Goal: Task Accomplishment & Management: Manage account settings

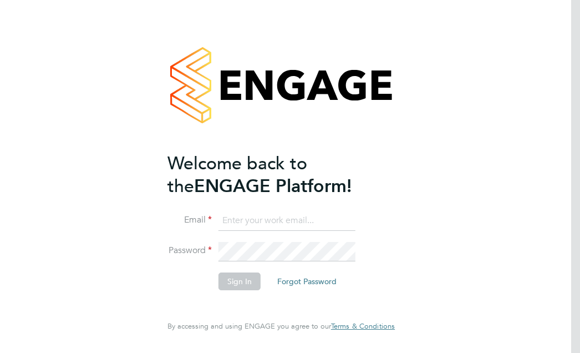
type input "matthew.odowd@vistry.co.uk"
click at [243, 285] on button "Sign In" at bounding box center [240, 281] width 42 height 18
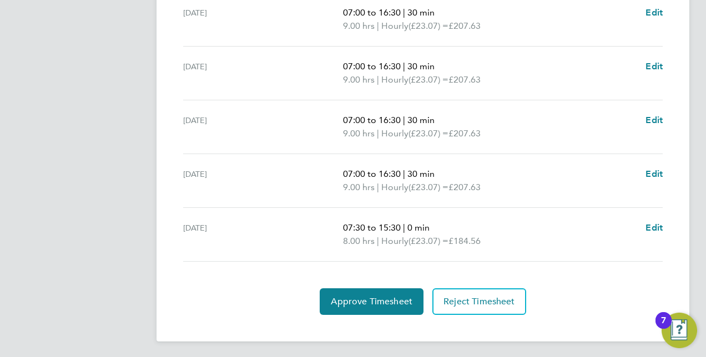
scroll to position [424, 0]
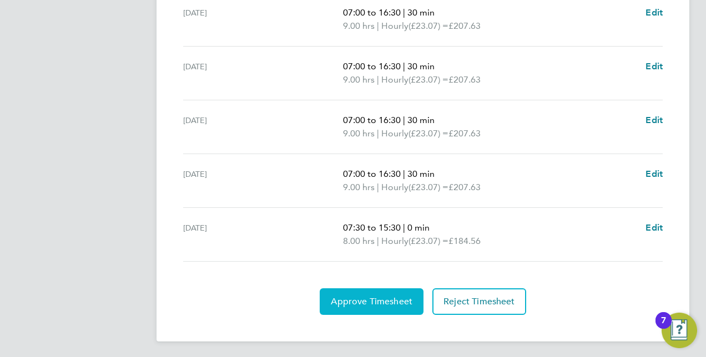
click at [353, 302] on span "Approve Timesheet" at bounding box center [372, 301] width 82 height 11
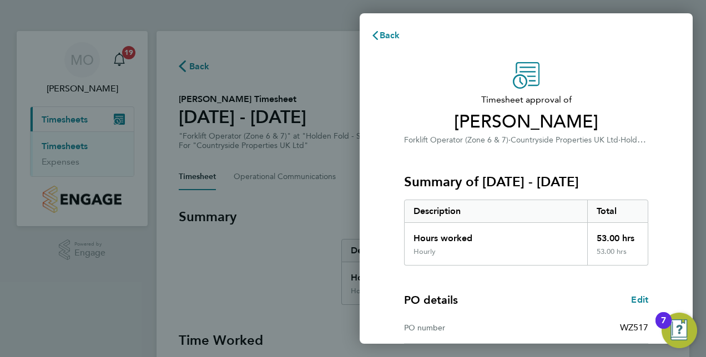
click at [580, 149] on div "Timesheet approval of Andrew Spencer Forklift Operator (Zone 6 & 7) · Countrysi…" at bounding box center [525, 268] width 333 height 438
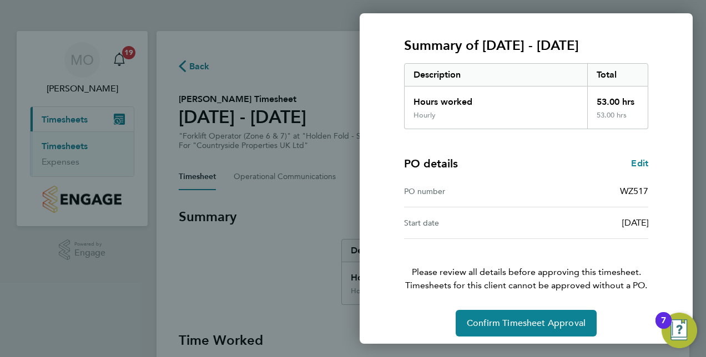
scroll to position [141, 0]
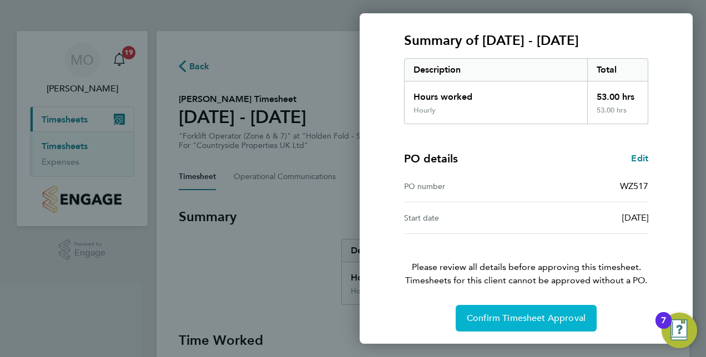
click at [521, 326] on button "Confirm Timesheet Approval" at bounding box center [525, 318] width 141 height 27
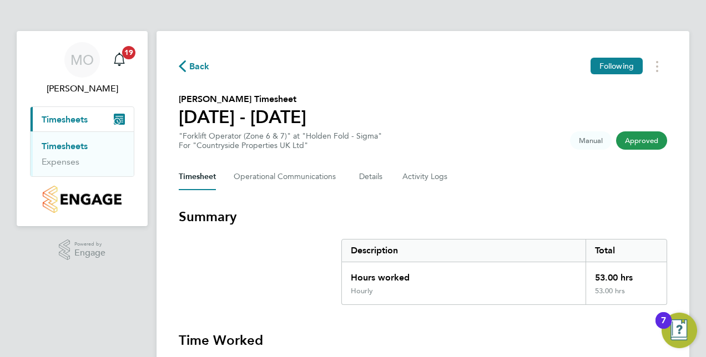
click at [68, 149] on link "Timesheets" at bounding box center [65, 146] width 46 height 11
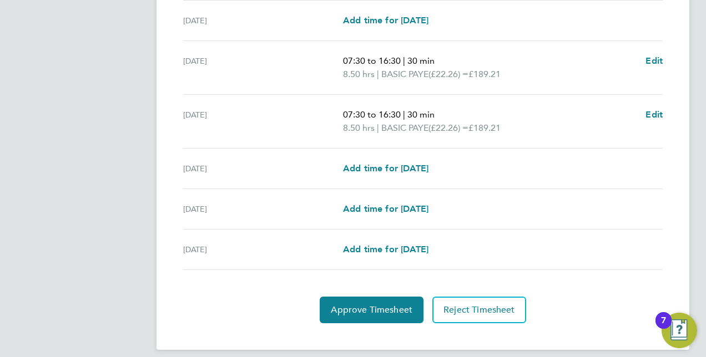
scroll to position [424, 0]
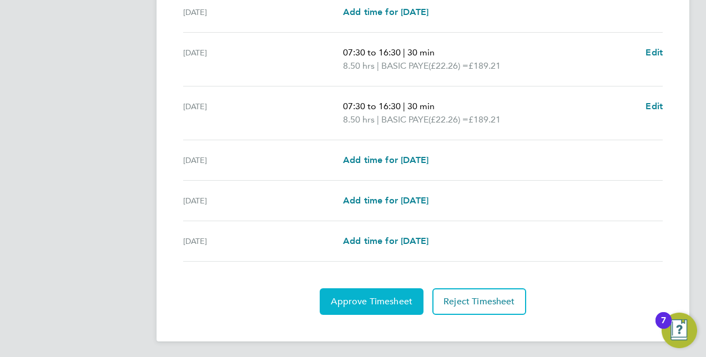
click at [372, 289] on button "Approve Timesheet" at bounding box center [371, 301] width 104 height 27
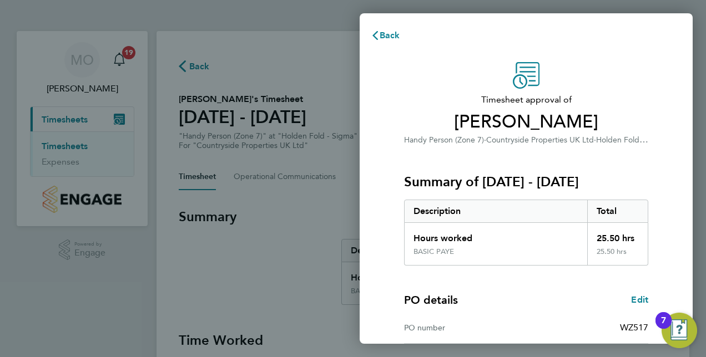
click at [672, 202] on div "Timesheet approval of [PERSON_NAME] Handy Person (Zone 7) · Countryside Propert…" at bounding box center [525, 268] width 333 height 438
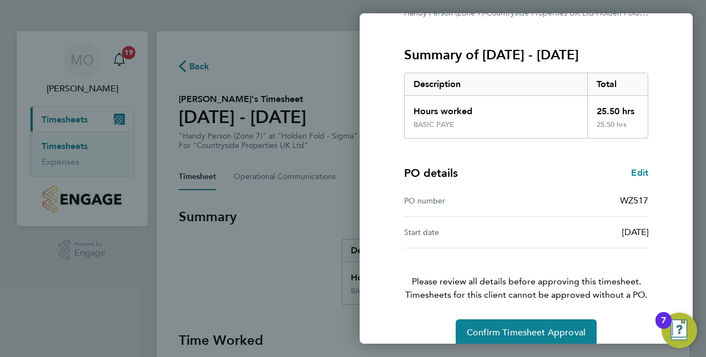
scroll to position [141, 0]
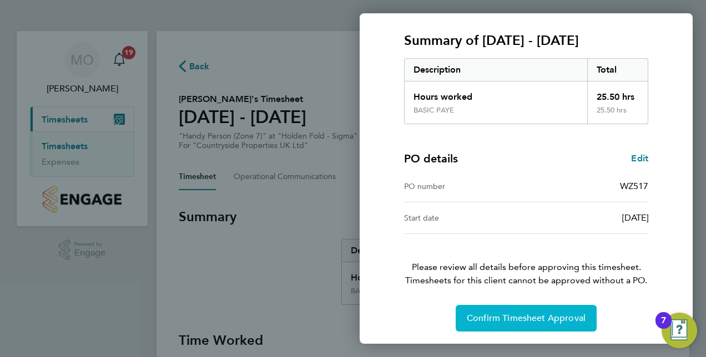
click at [550, 323] on button "Confirm Timesheet Approval" at bounding box center [525, 318] width 141 height 27
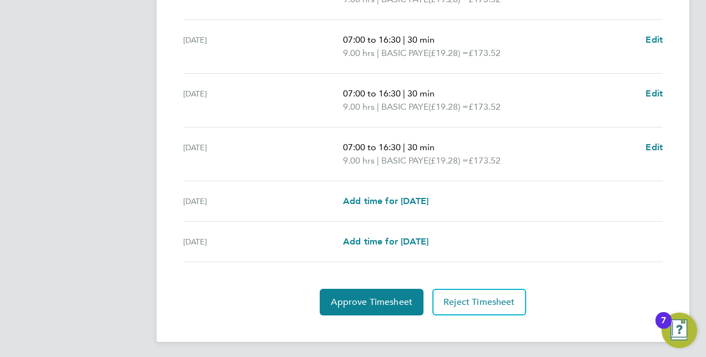
scroll to position [451, 0]
click at [366, 280] on section "Time Worked [DATE] 07:00 to 16:30 | 30 min 9.00 hrs | BASIC PAYE (£19.28) = £17…" at bounding box center [423, 98] width 488 height 434
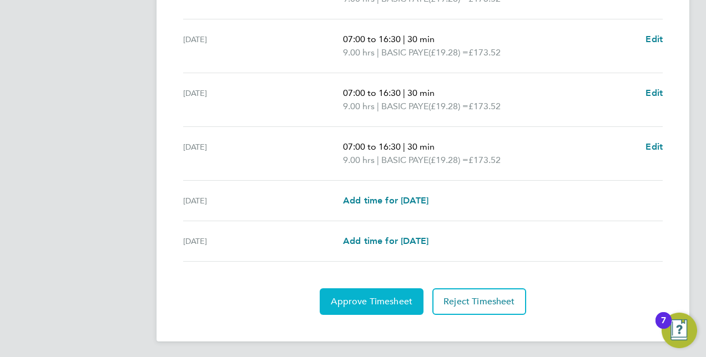
click at [366, 296] on span "Approve Timesheet" at bounding box center [372, 301] width 82 height 11
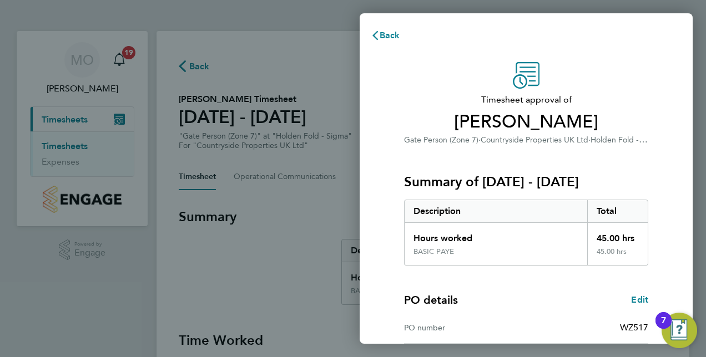
click at [671, 149] on div "Timesheet approval of [PERSON_NAME] Gate Person (Zone 7) · Countryside Properti…" at bounding box center [525, 268] width 333 height 438
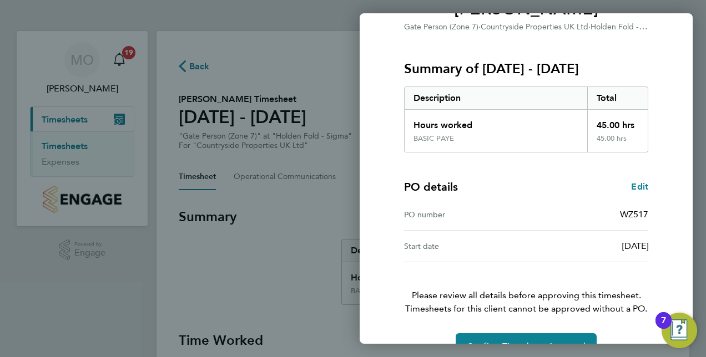
scroll to position [141, 0]
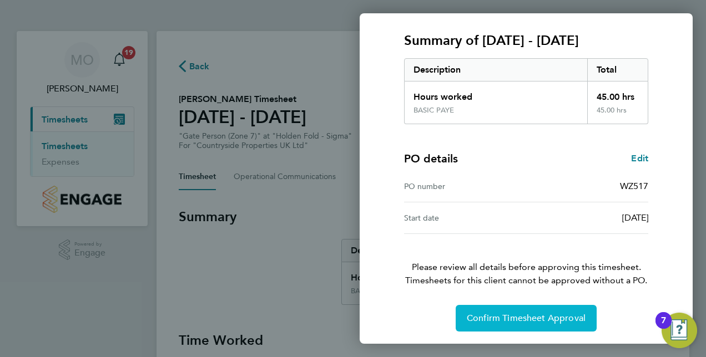
click at [530, 307] on button "Confirm Timesheet Approval" at bounding box center [525, 318] width 141 height 27
